Goal: Task Accomplishment & Management: Use online tool/utility

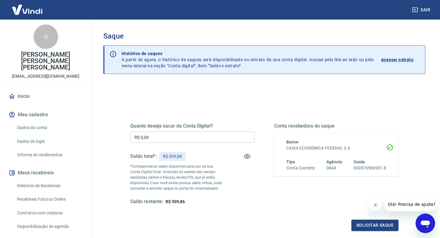
click at [168, 137] on input "R$ 0,00" at bounding box center [192, 136] width 124 height 11
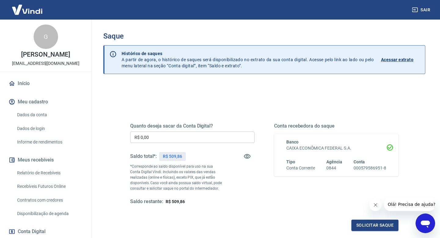
click at [160, 138] on input "R$ 0,00" at bounding box center [192, 136] width 124 height 11
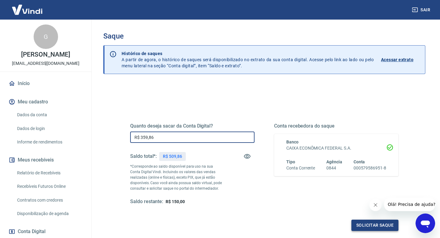
type input "R$ 359,86"
click at [363, 225] on button "Solicitar saque" at bounding box center [374, 224] width 47 height 11
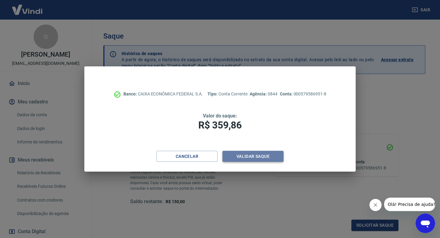
click at [243, 155] on button "Validar saque" at bounding box center [252, 156] width 61 height 11
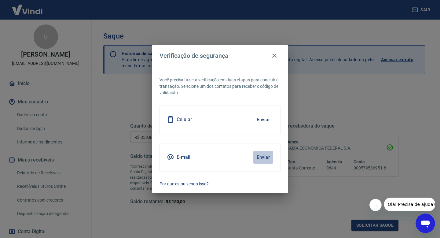
click at [261, 156] on button "Enviar" at bounding box center [263, 157] width 20 height 13
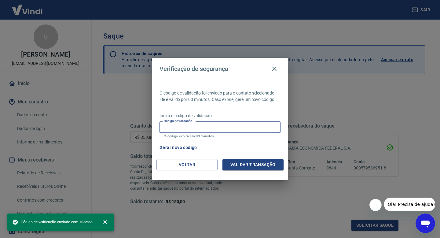
click at [209, 128] on input "Código de validação" at bounding box center [219, 126] width 121 height 11
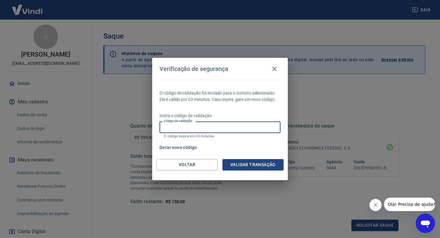
paste input "205450"
type input "205450"
click at [244, 164] on button "Validar transação" at bounding box center [252, 164] width 61 height 11
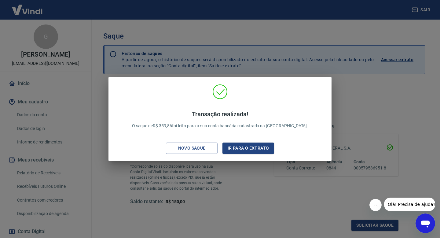
click at [373, 206] on icon "Fechar mensagem da empresa" at bounding box center [375, 204] width 5 height 5
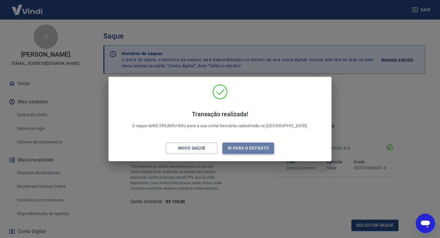
click at [231, 147] on button "Ir para o extrato" at bounding box center [248, 147] width 52 height 11
